Goal: Task Accomplishment & Management: Use online tool/utility

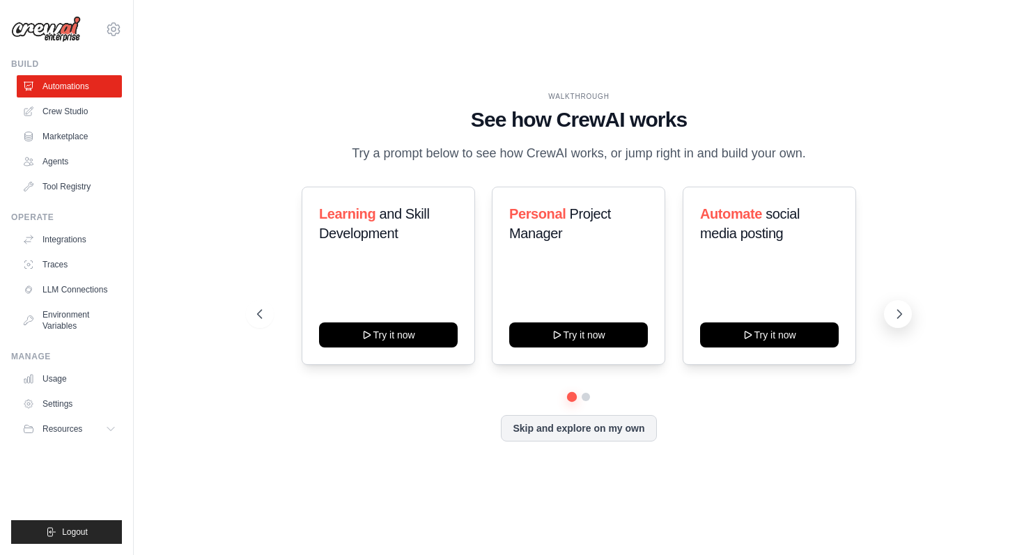
click at [901, 313] on icon at bounding box center [899, 314] width 4 height 8
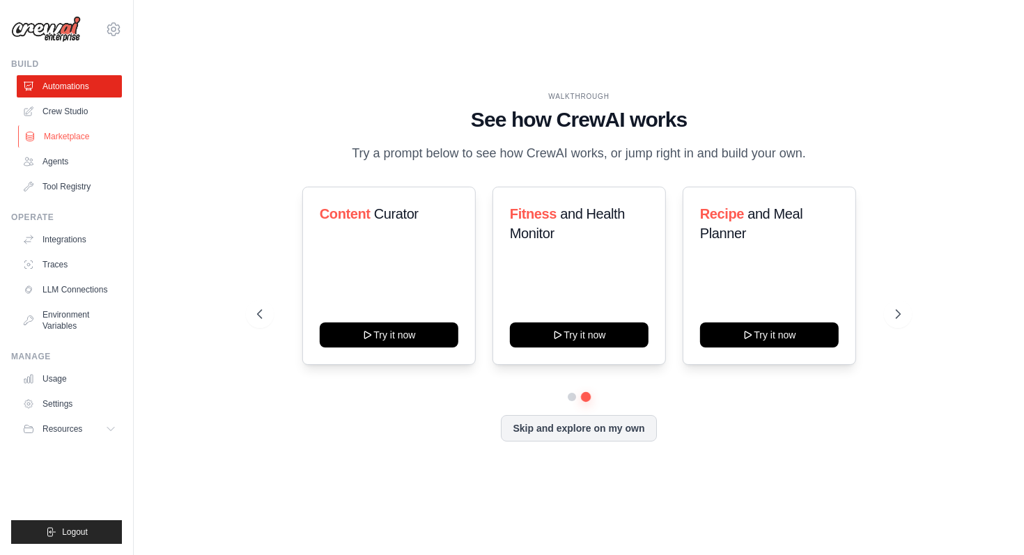
click at [72, 142] on link "Marketplace" at bounding box center [70, 136] width 105 height 22
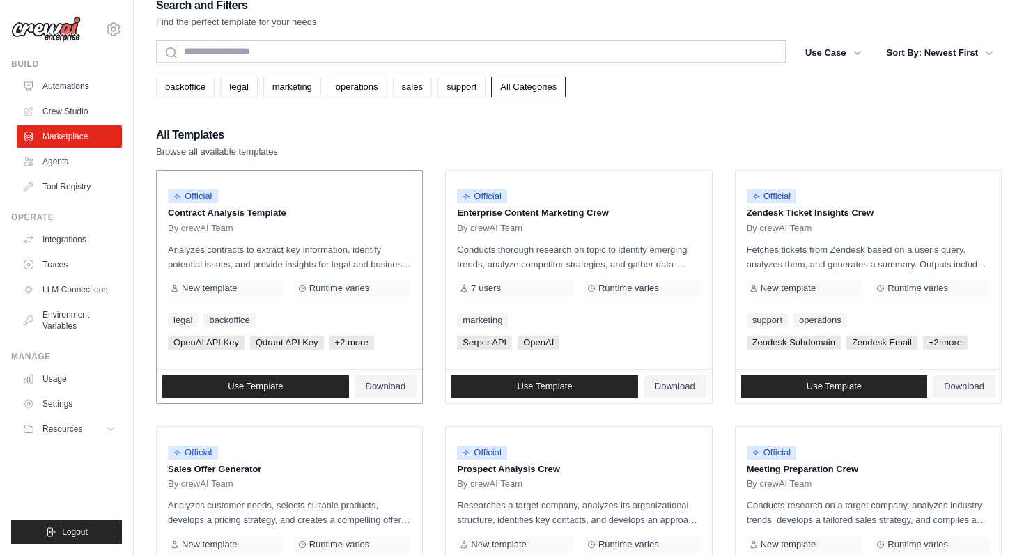
scroll to position [23, 0]
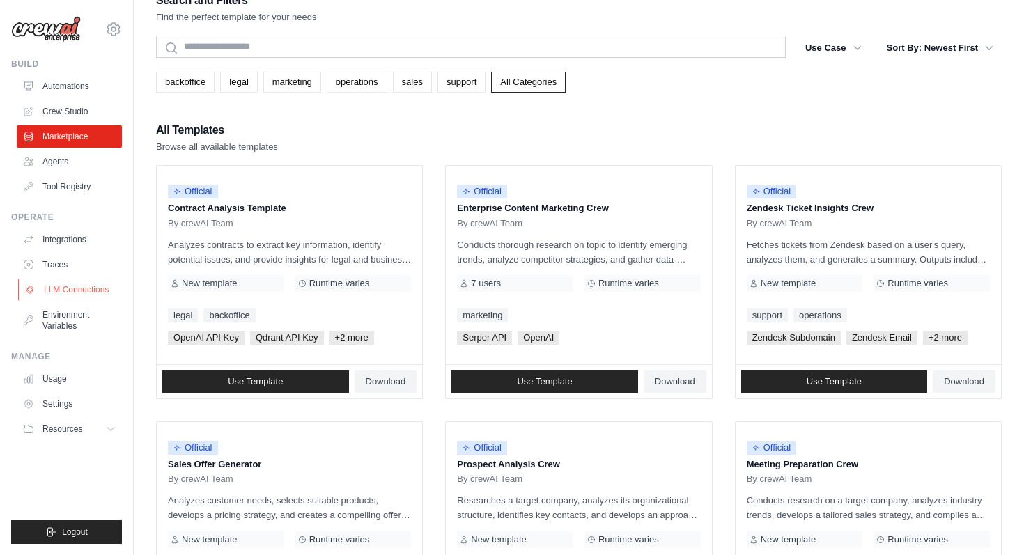
click at [70, 290] on link "LLM Connections" at bounding box center [70, 290] width 105 height 22
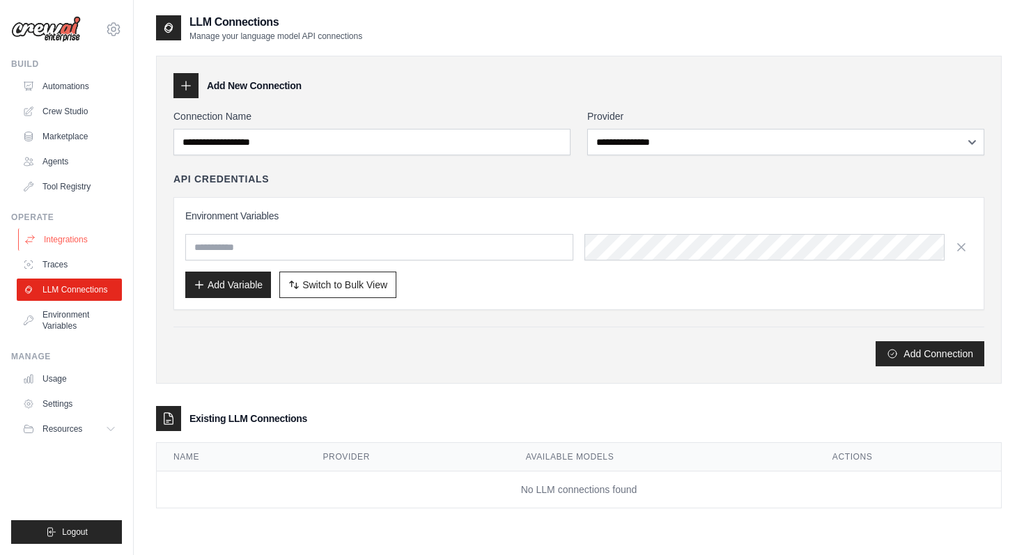
click at [64, 240] on link "Integrations" at bounding box center [70, 239] width 105 height 22
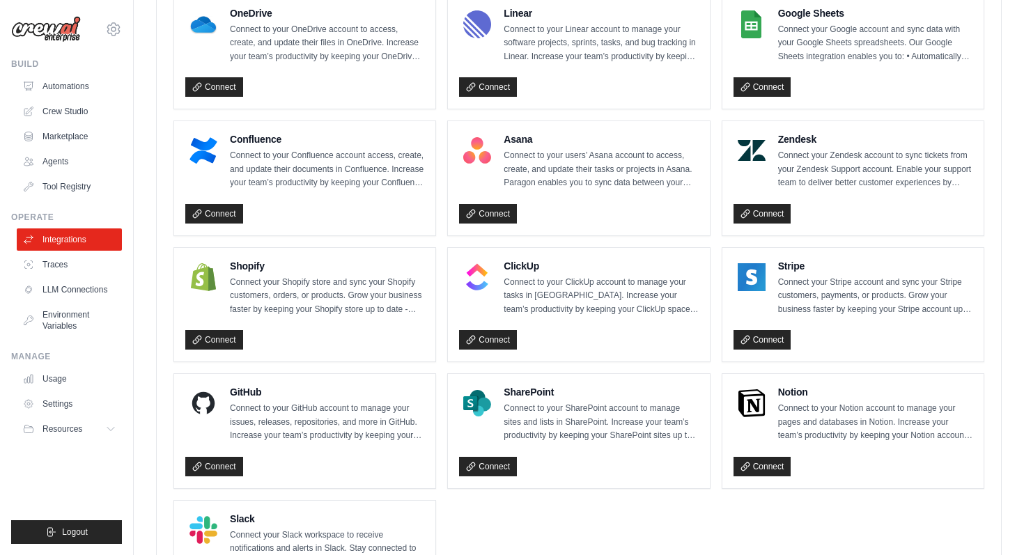
scroll to position [918, 0]
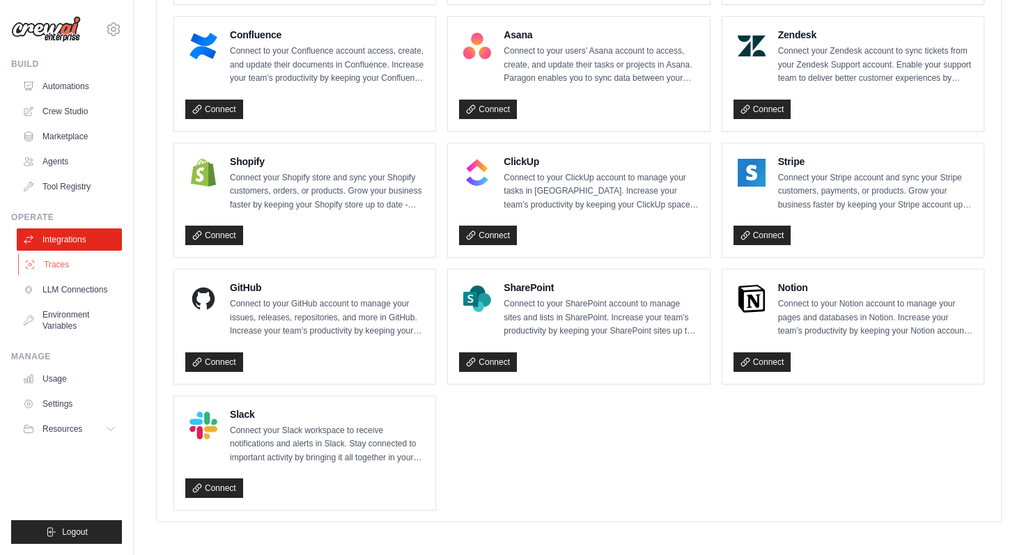
click at [54, 266] on link "Traces" at bounding box center [70, 264] width 105 height 22
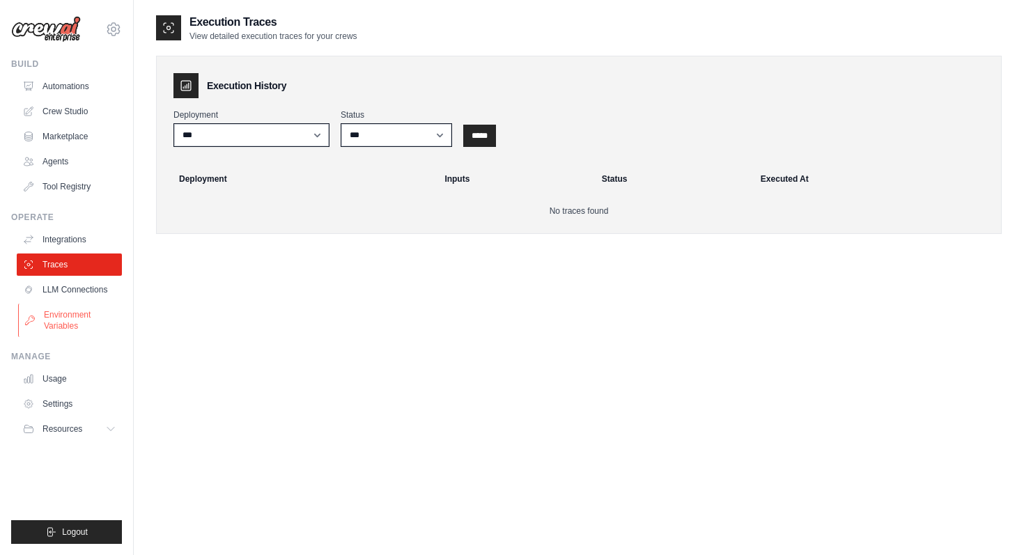
click at [56, 316] on link "Environment Variables" at bounding box center [70, 320] width 105 height 33
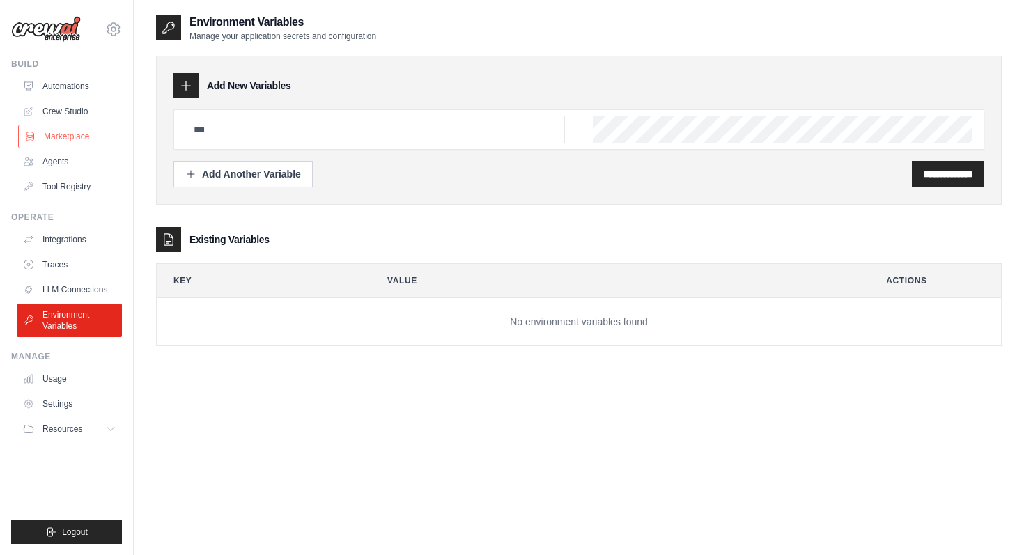
click at [72, 135] on link "Marketplace" at bounding box center [70, 136] width 105 height 22
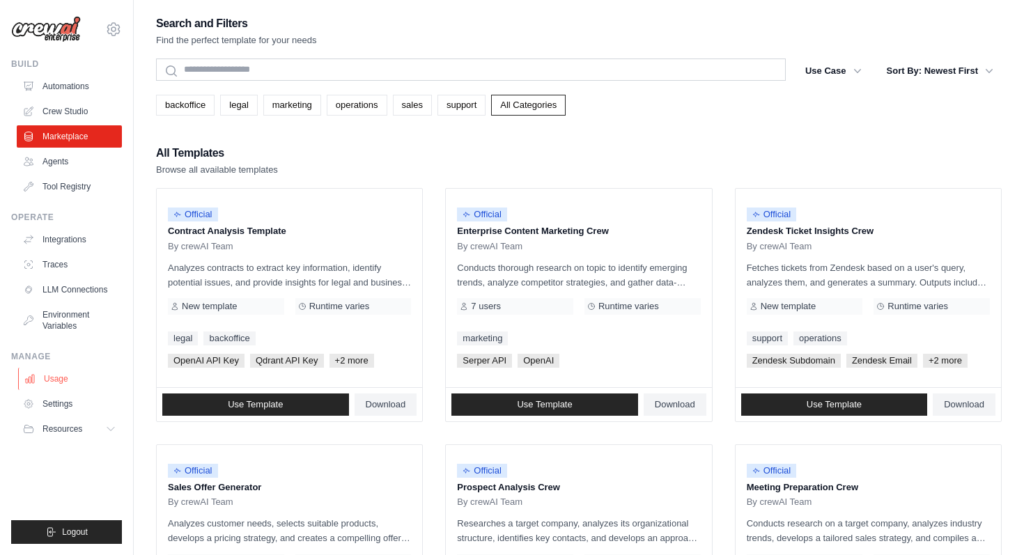
click at [62, 374] on link "Usage" at bounding box center [70, 379] width 105 height 22
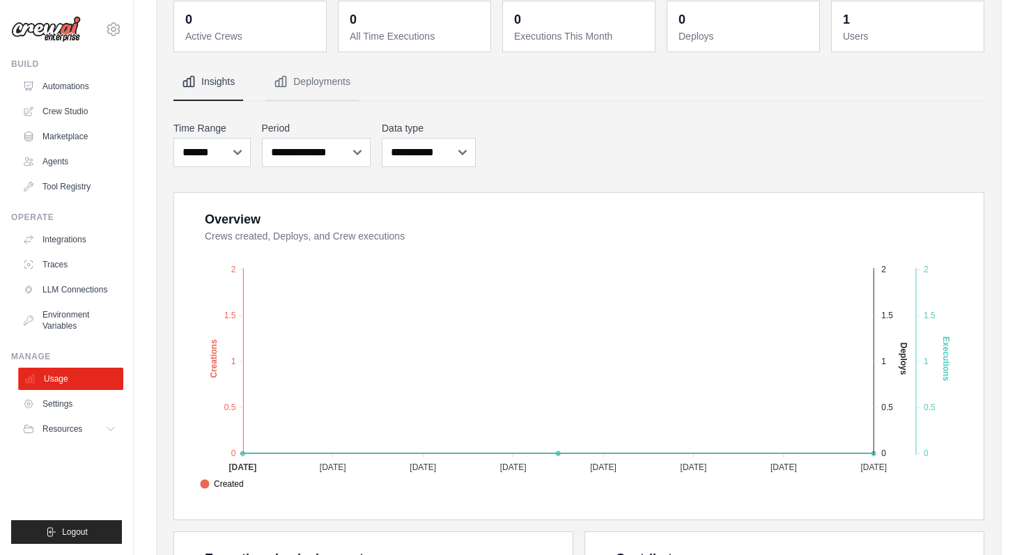
scroll to position [84, 0]
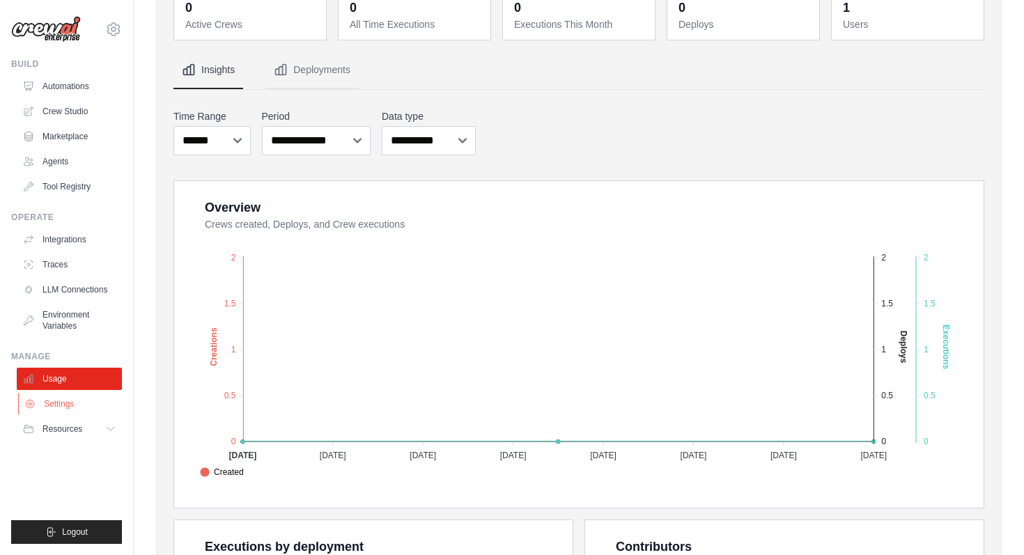
click at [52, 407] on link "Settings" at bounding box center [70, 404] width 105 height 22
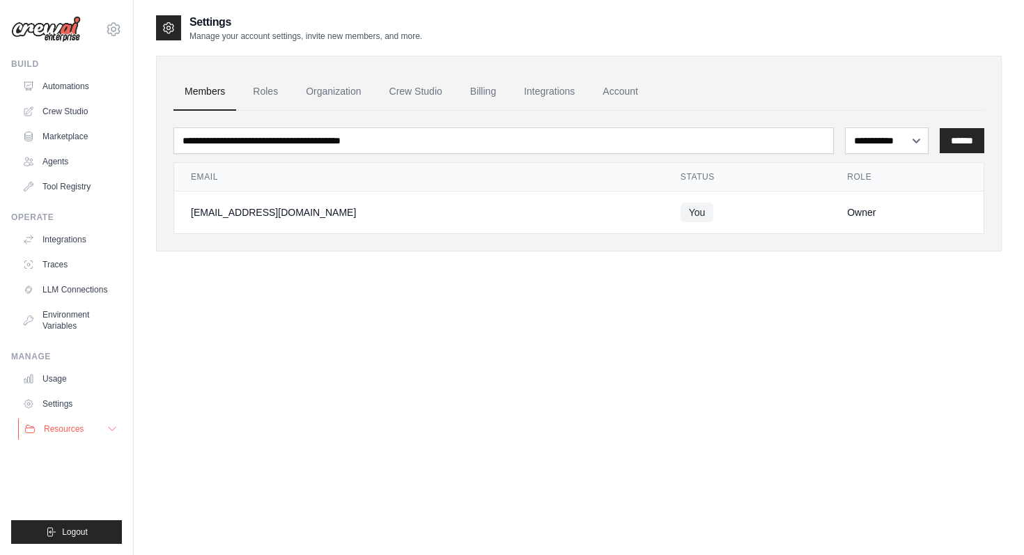
click at [54, 430] on span "Resources" at bounding box center [64, 428] width 40 height 11
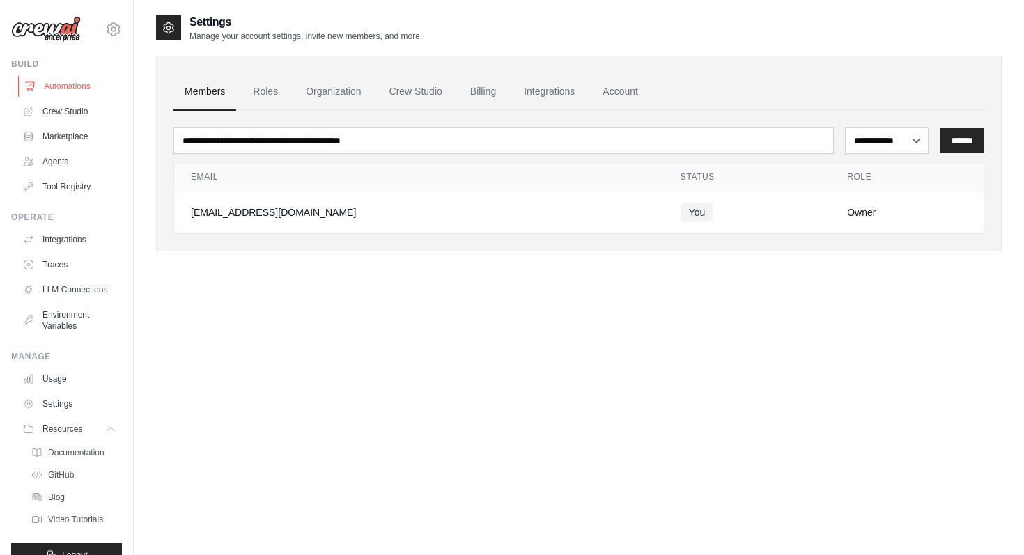
click at [73, 81] on link "Automations" at bounding box center [70, 86] width 105 height 22
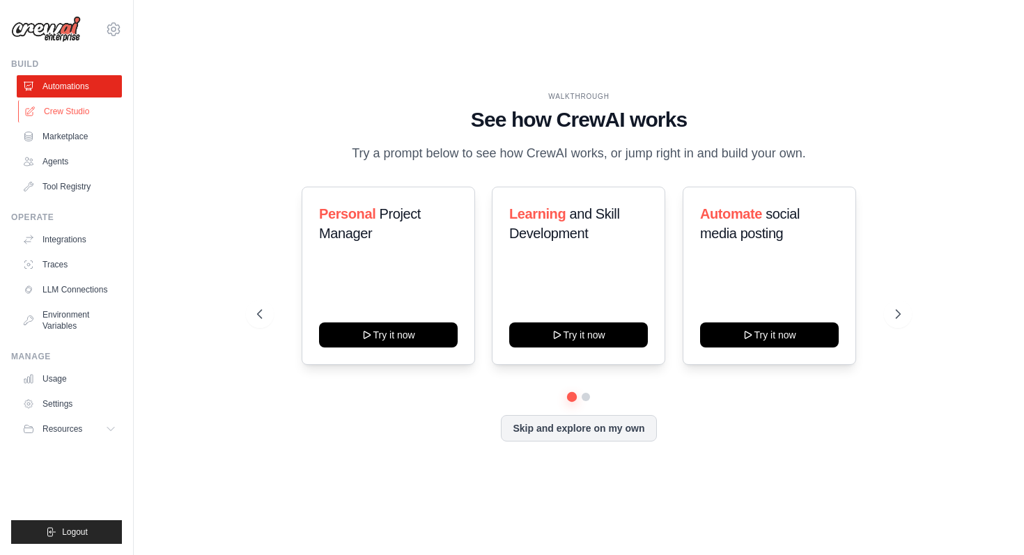
click at [72, 108] on link "Crew Studio" at bounding box center [70, 111] width 105 height 22
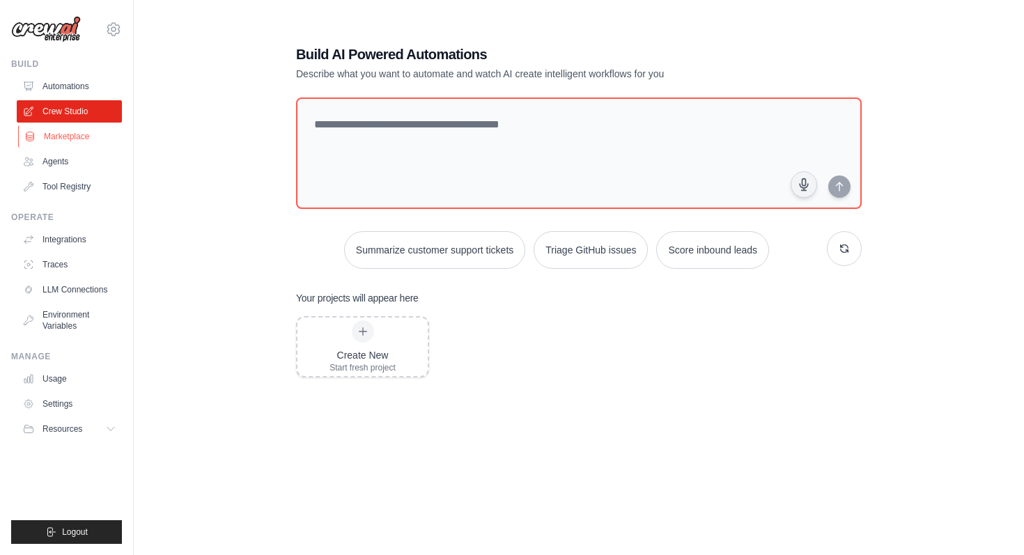
click at [77, 130] on link "Marketplace" at bounding box center [70, 136] width 105 height 22
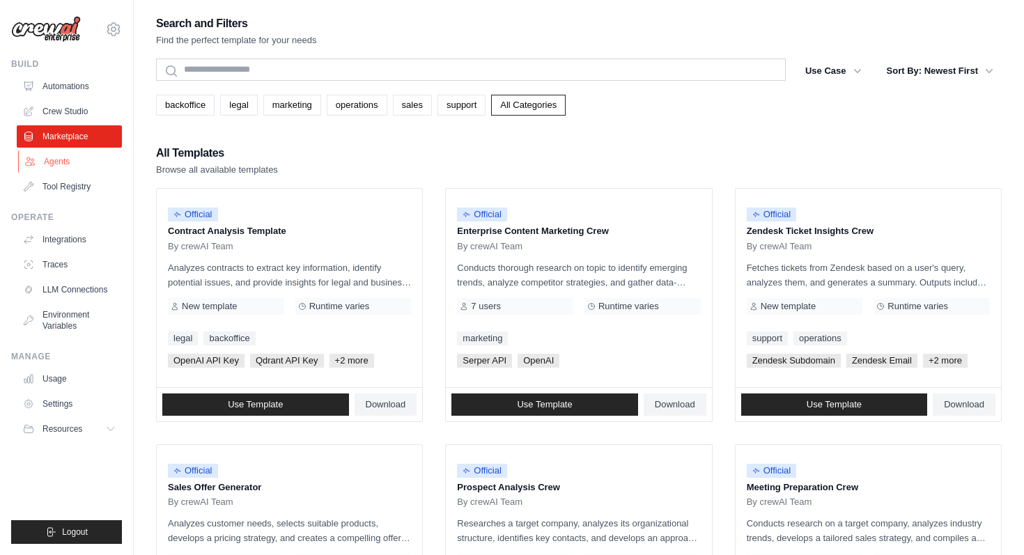
click at [72, 161] on link "Agents" at bounding box center [70, 161] width 105 height 22
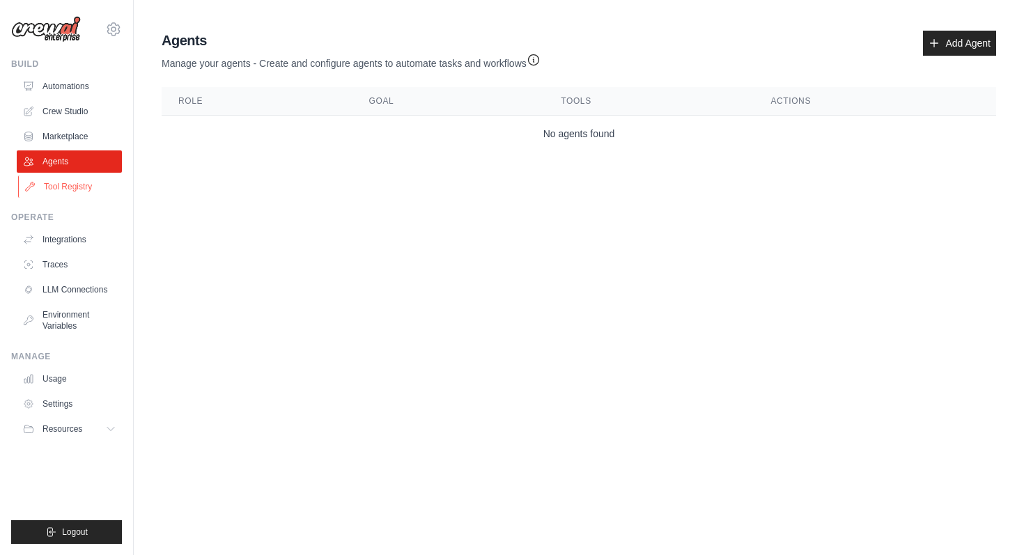
click at [93, 193] on link "Tool Registry" at bounding box center [70, 186] width 105 height 22
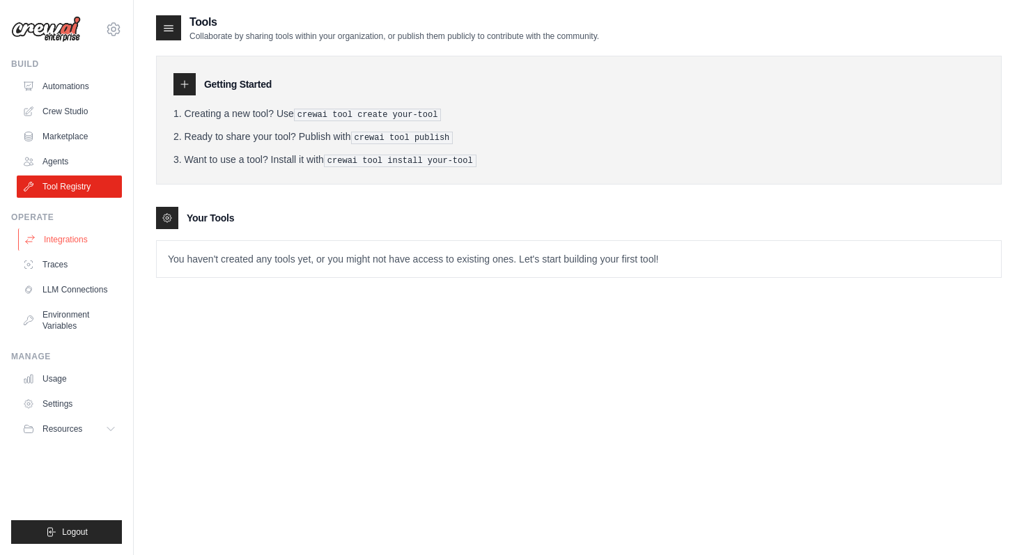
click at [99, 236] on link "Integrations" at bounding box center [70, 239] width 105 height 22
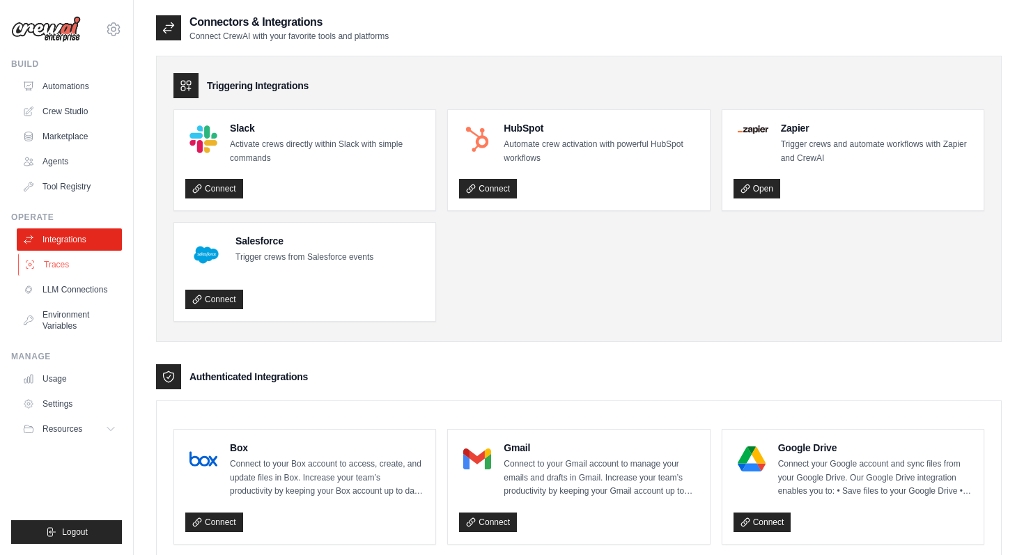
click at [95, 264] on link "Traces" at bounding box center [70, 264] width 105 height 22
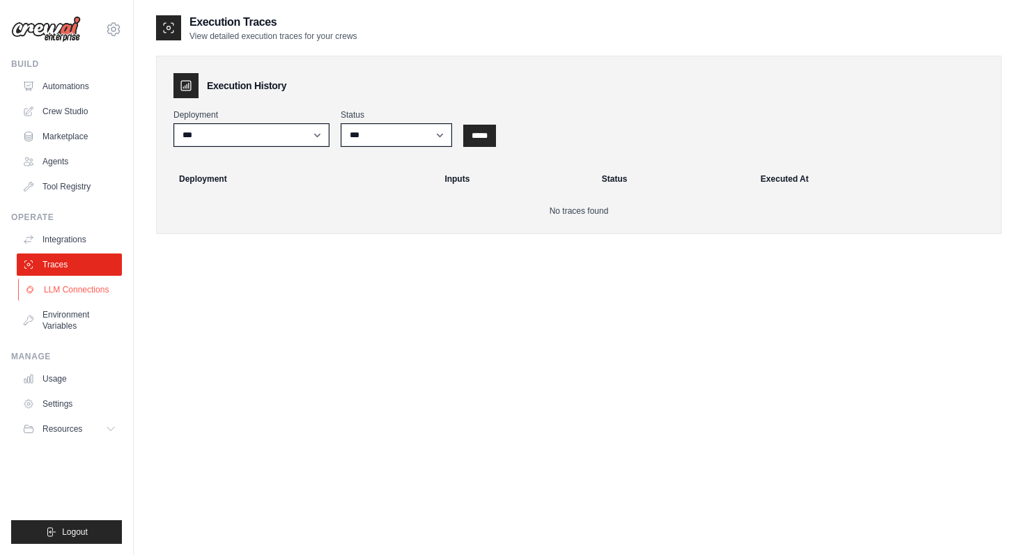
click at [95, 294] on link "LLM Connections" at bounding box center [70, 290] width 105 height 22
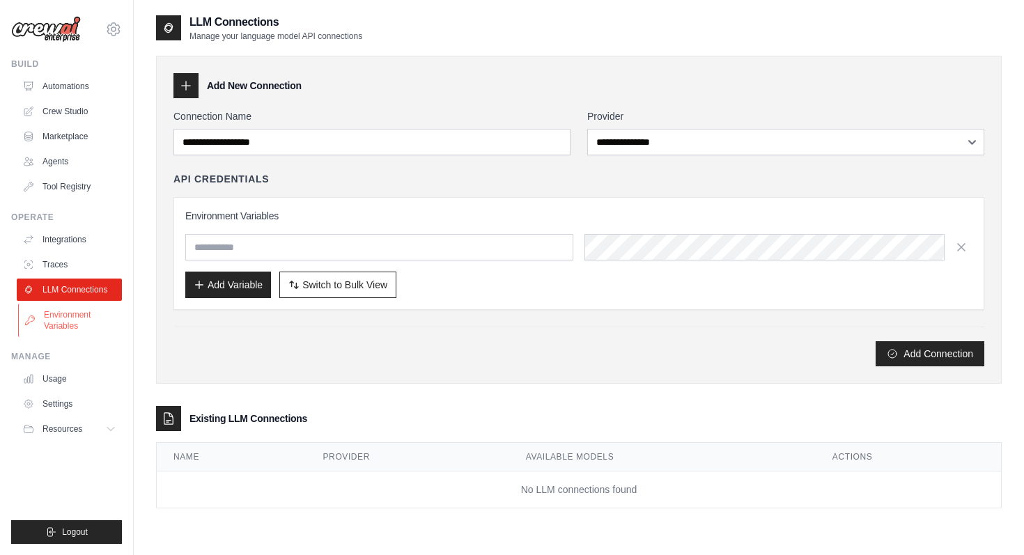
click at [90, 327] on link "Environment Variables" at bounding box center [70, 320] width 105 height 33
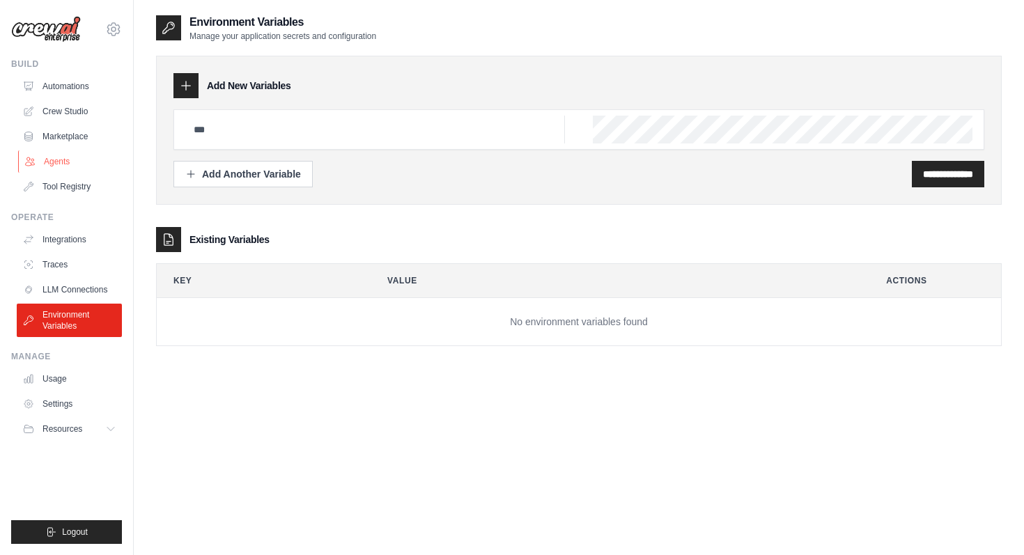
click at [68, 167] on link "Agents" at bounding box center [70, 161] width 105 height 22
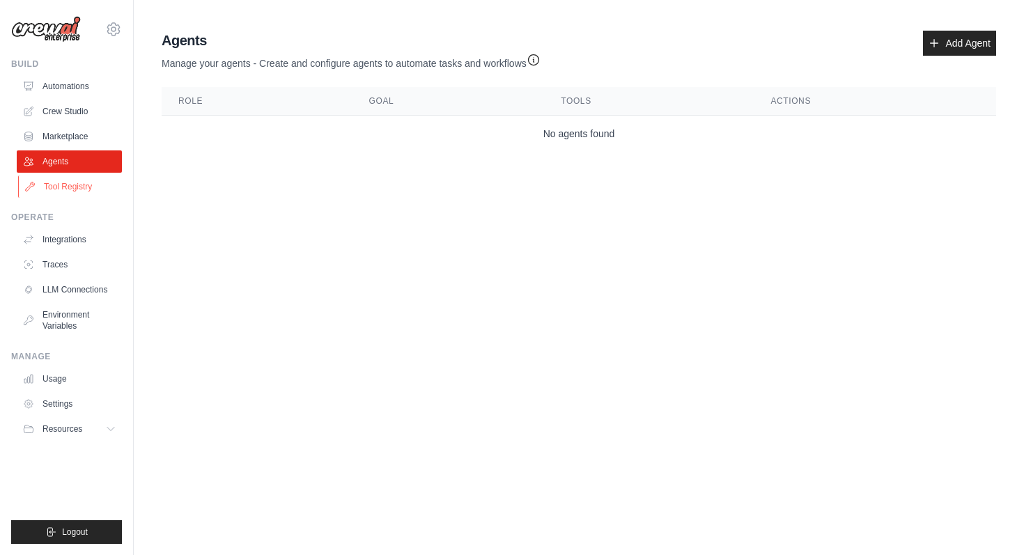
click at [65, 179] on link "Tool Registry" at bounding box center [70, 186] width 105 height 22
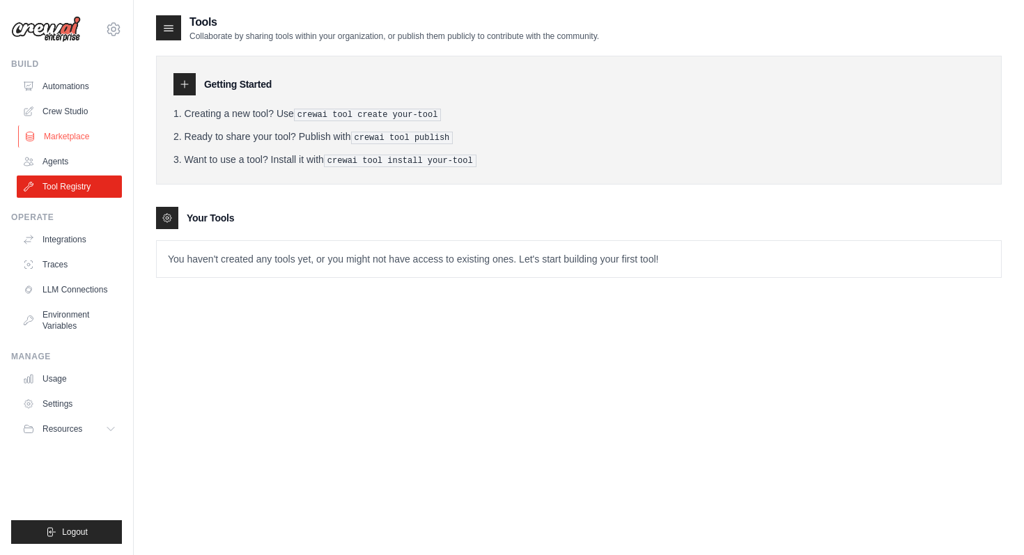
click at [78, 127] on link "Marketplace" at bounding box center [70, 136] width 105 height 22
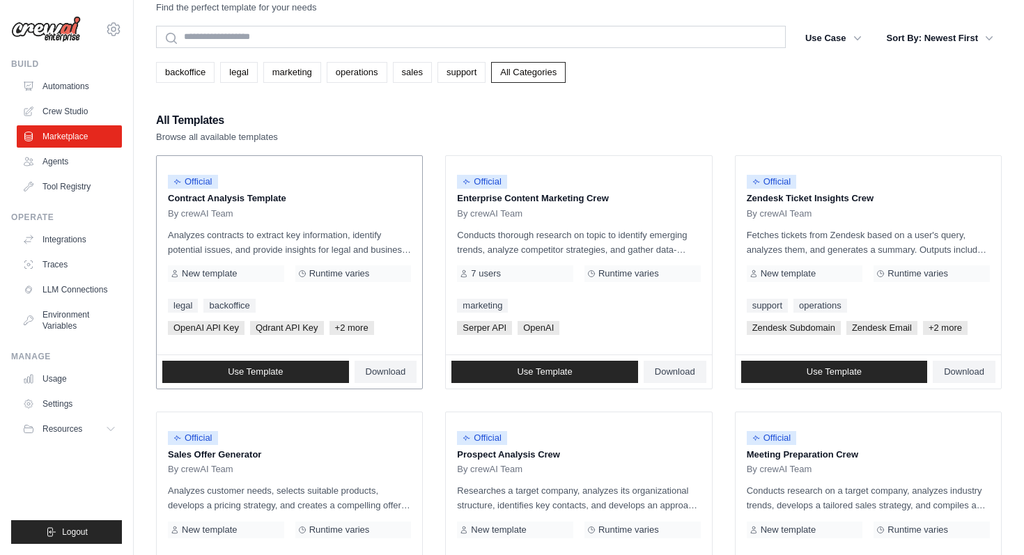
scroll to position [32, 0]
click at [274, 372] on span "Use Template" at bounding box center [255, 372] width 55 height 11
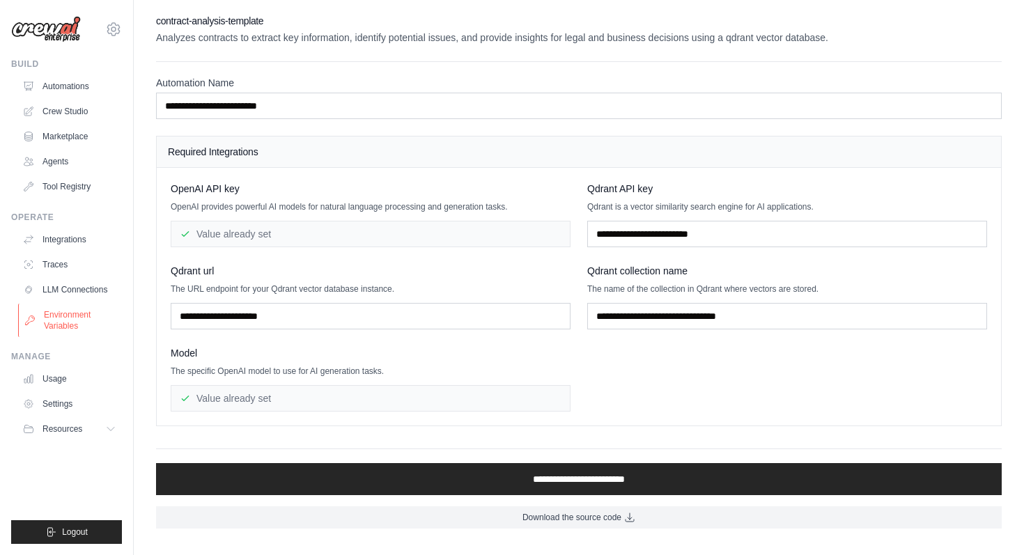
click at [75, 327] on link "Environment Variables" at bounding box center [70, 320] width 105 height 33
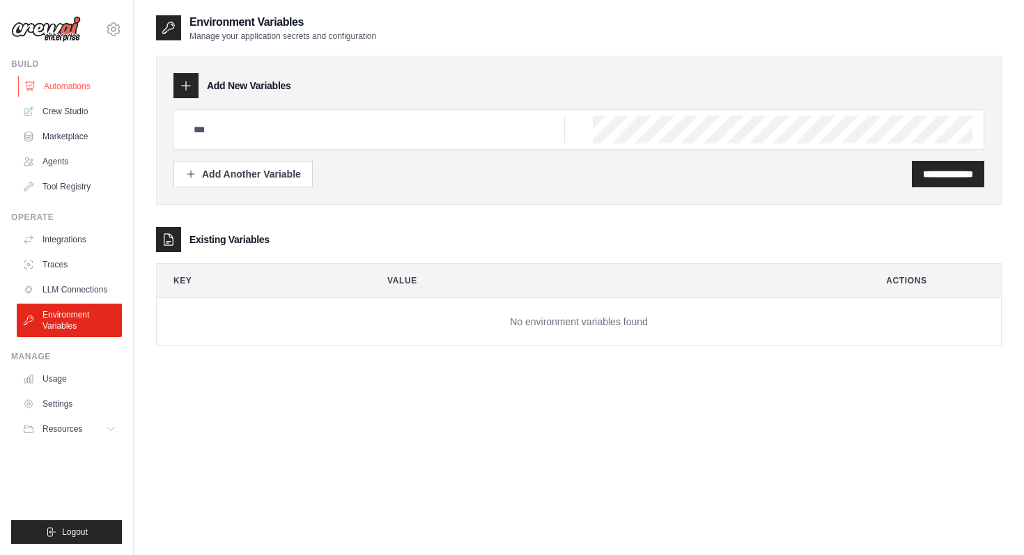
click at [83, 86] on link "Automations" at bounding box center [70, 86] width 105 height 22
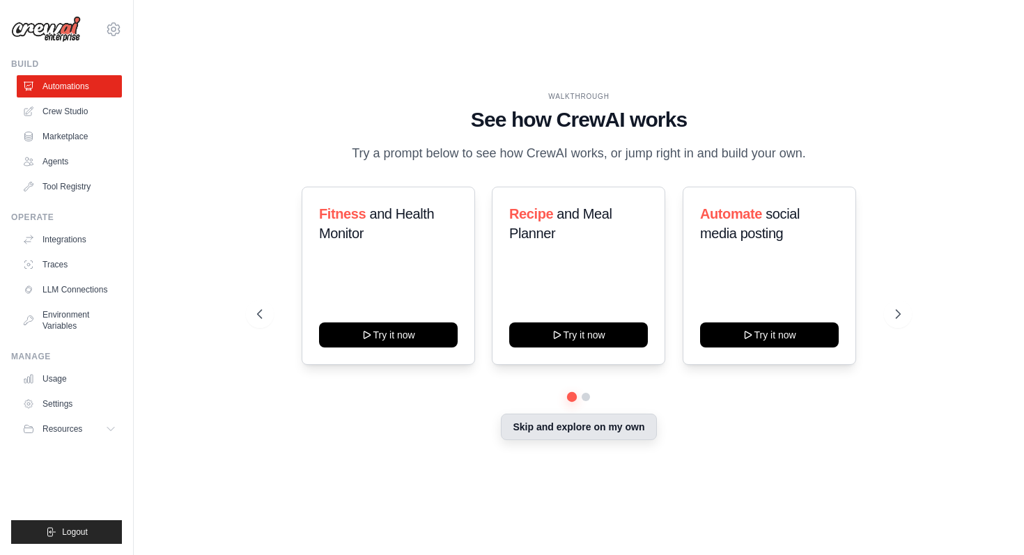
click at [615, 422] on button "Skip and explore on my own" at bounding box center [578, 427] width 155 height 26
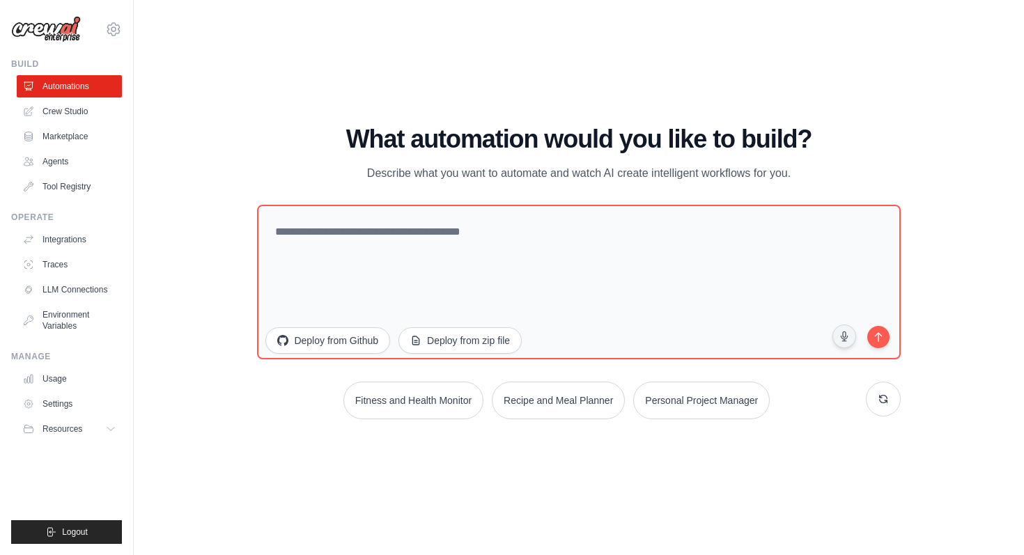
drag, startPoint x: 499, startPoint y: 178, endPoint x: 571, endPoint y: 177, distance: 72.4
click at [572, 178] on p "Describe what you want to automate and watch AI create intelligent workflows fo…" at bounding box center [579, 173] width 468 height 18
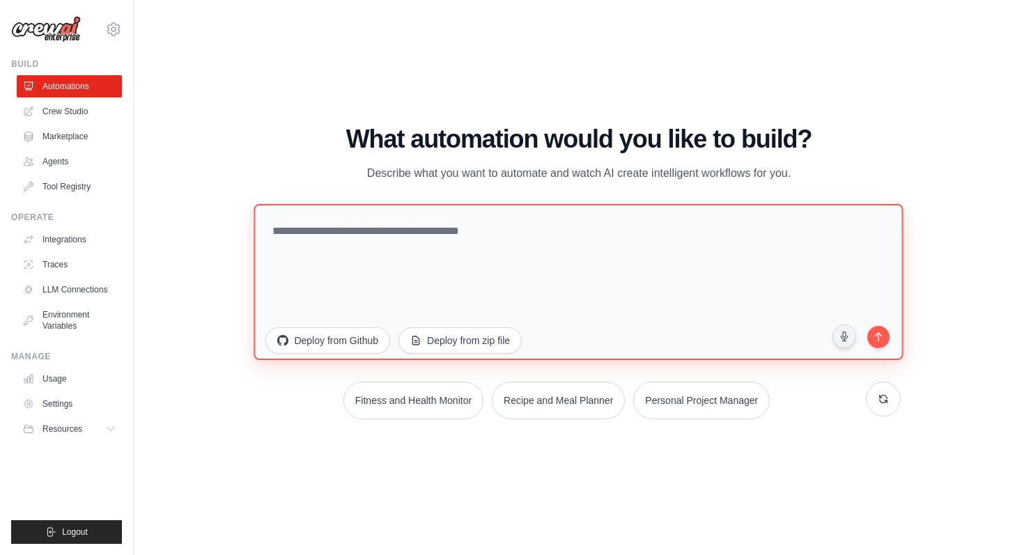
click at [333, 267] on textarea at bounding box center [578, 281] width 649 height 156
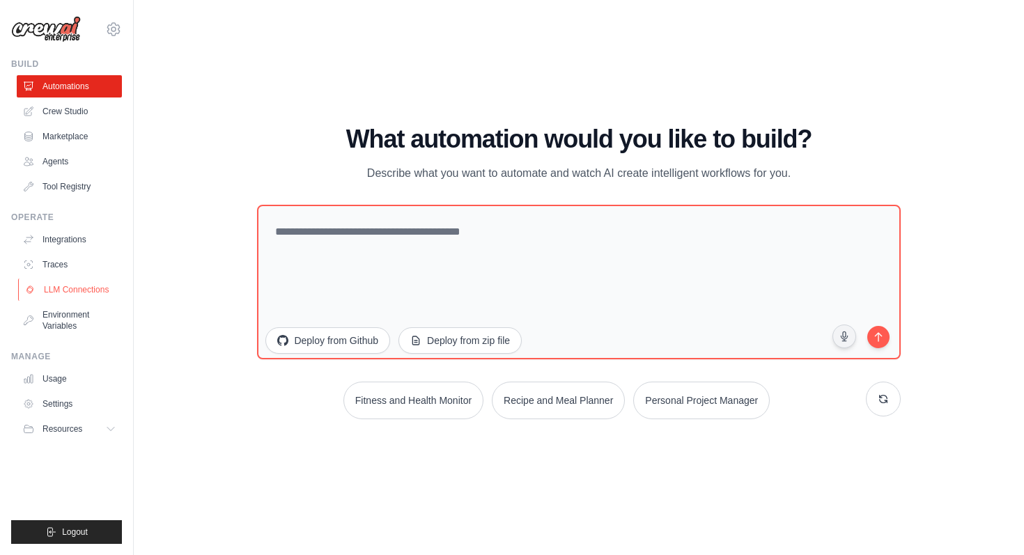
click at [107, 290] on link "LLM Connections" at bounding box center [70, 290] width 105 height 22
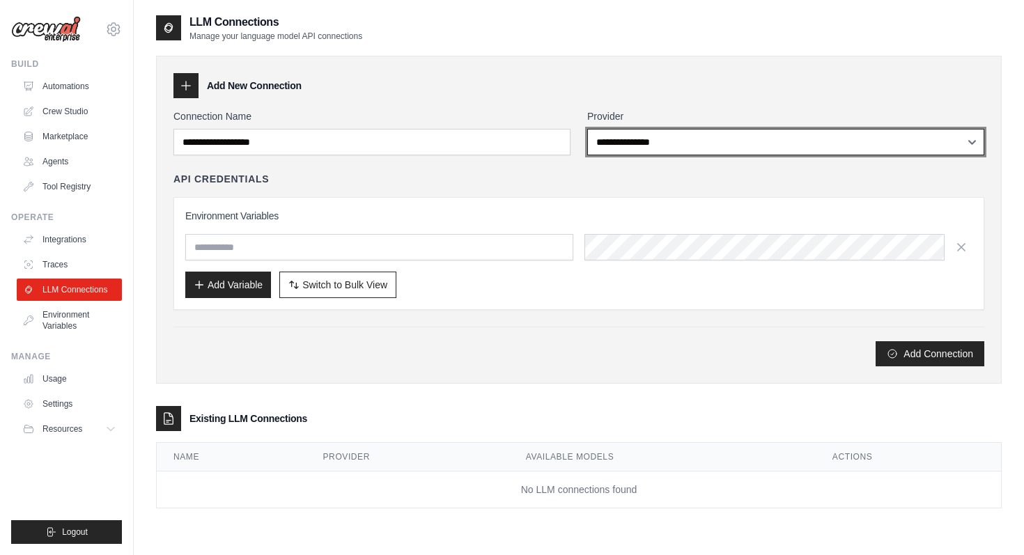
click at [666, 144] on select "**********" at bounding box center [785, 142] width 397 height 26
click at [840, 130] on select "**********" at bounding box center [785, 142] width 397 height 26
click at [880, 152] on select "**********" at bounding box center [785, 142] width 397 height 26
select select "******"
click at [587, 129] on select "**********" at bounding box center [785, 142] width 397 height 26
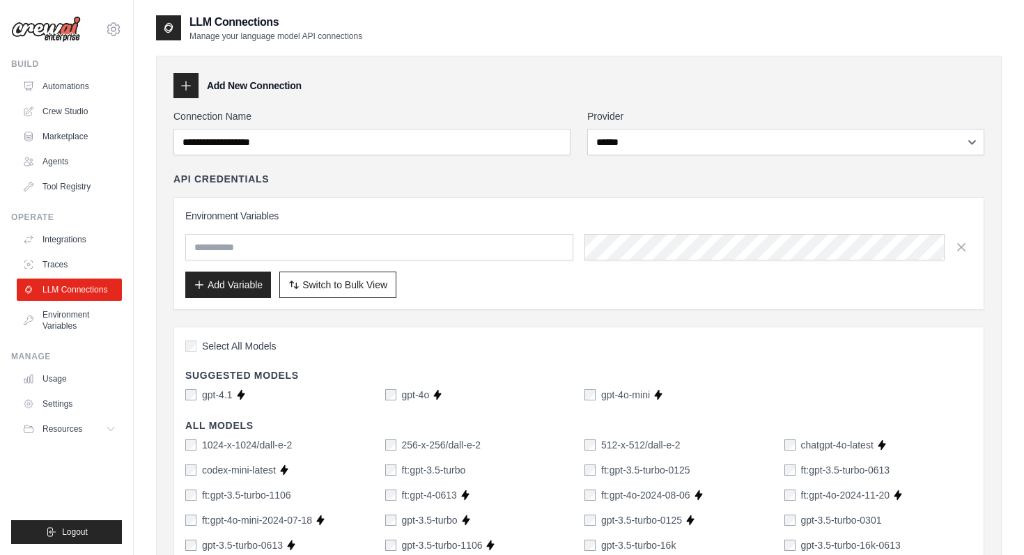
click at [823, 92] on div "Add New Connection" at bounding box center [578, 85] width 810 height 25
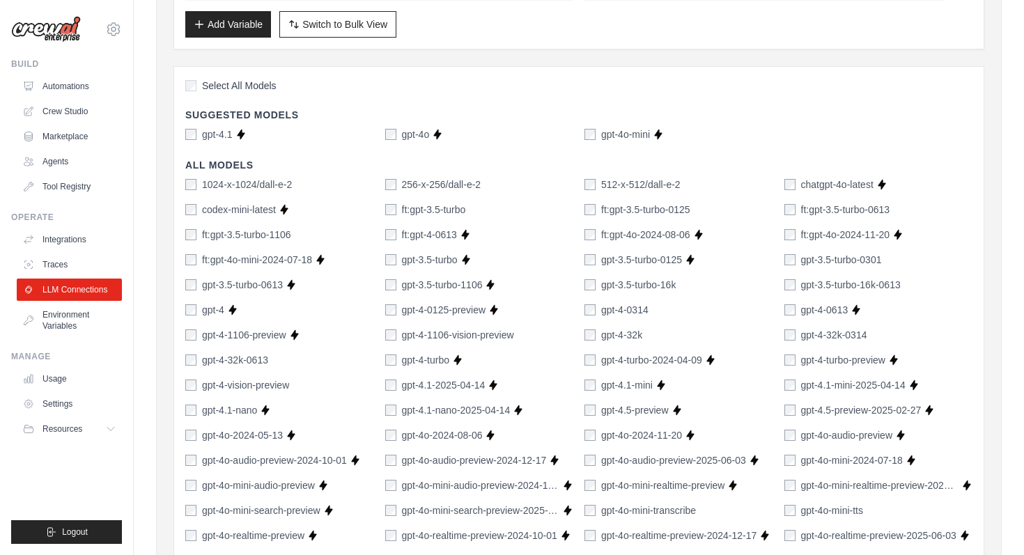
scroll to position [262, 0]
